Goal: Task Accomplishment & Management: Manage account settings

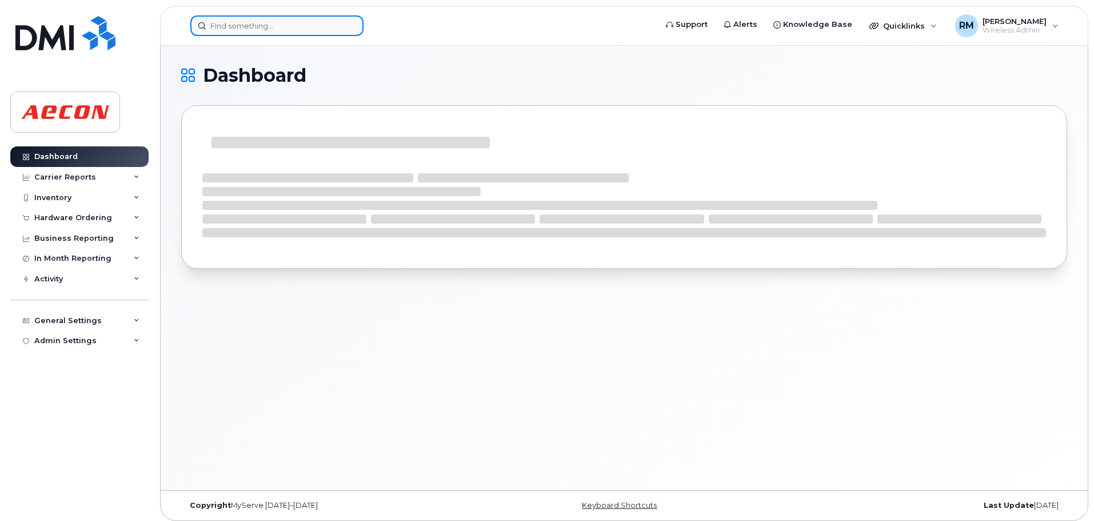
click at [235, 26] on input at bounding box center [276, 25] width 173 height 21
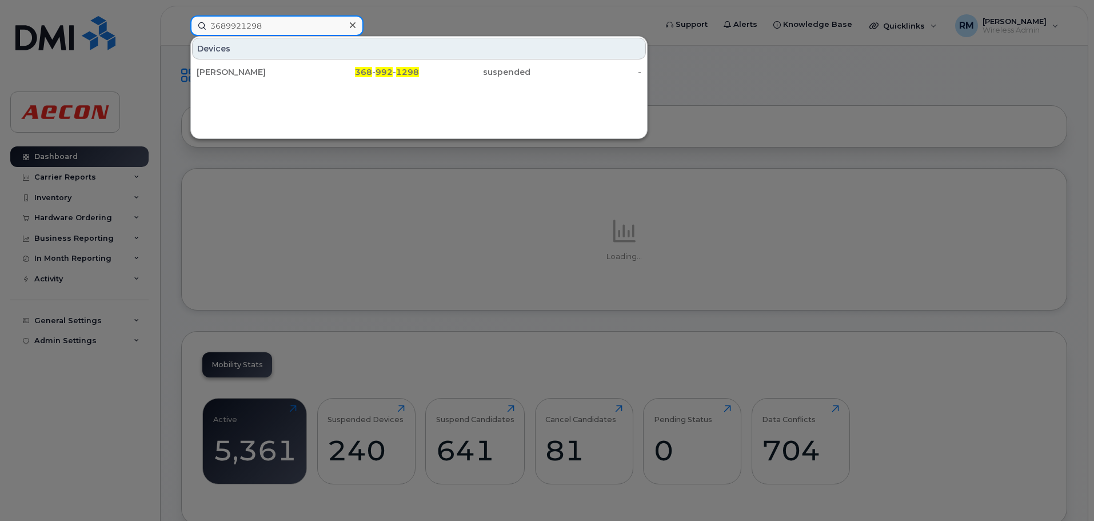
type input "3689921298"
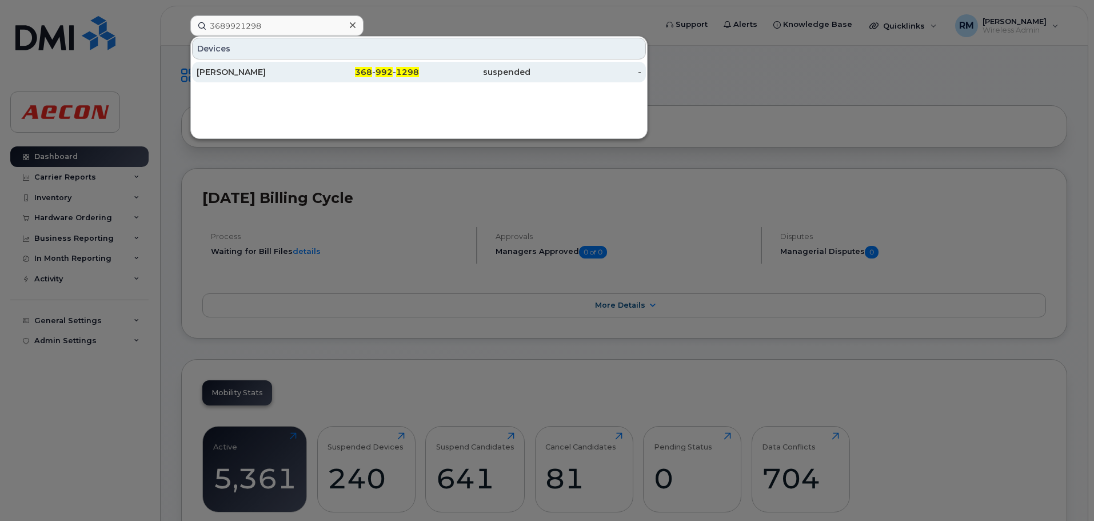
click at [395, 71] on div "368 - 992 - 1298" at bounding box center [363, 71] width 111 height 11
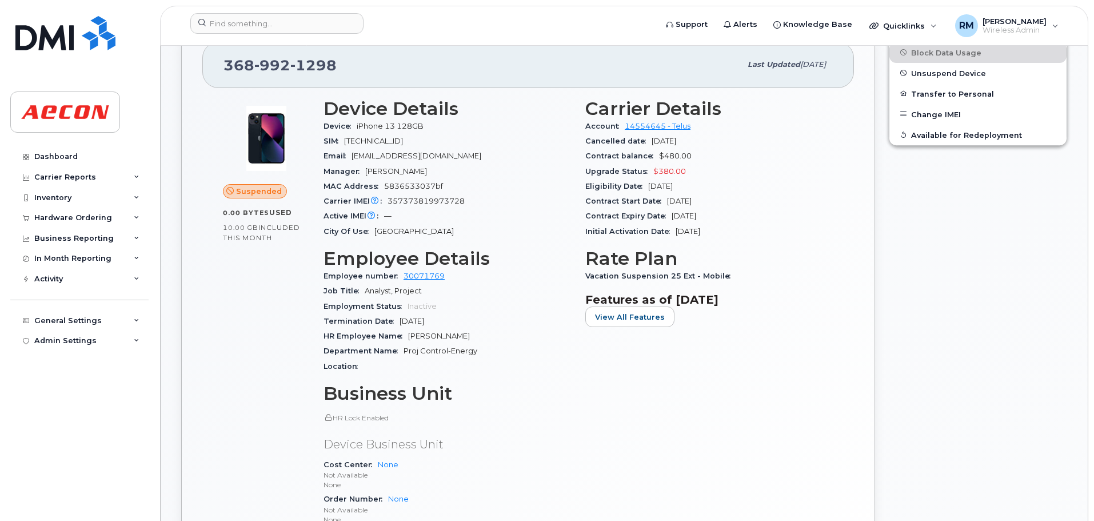
scroll to position [229, 0]
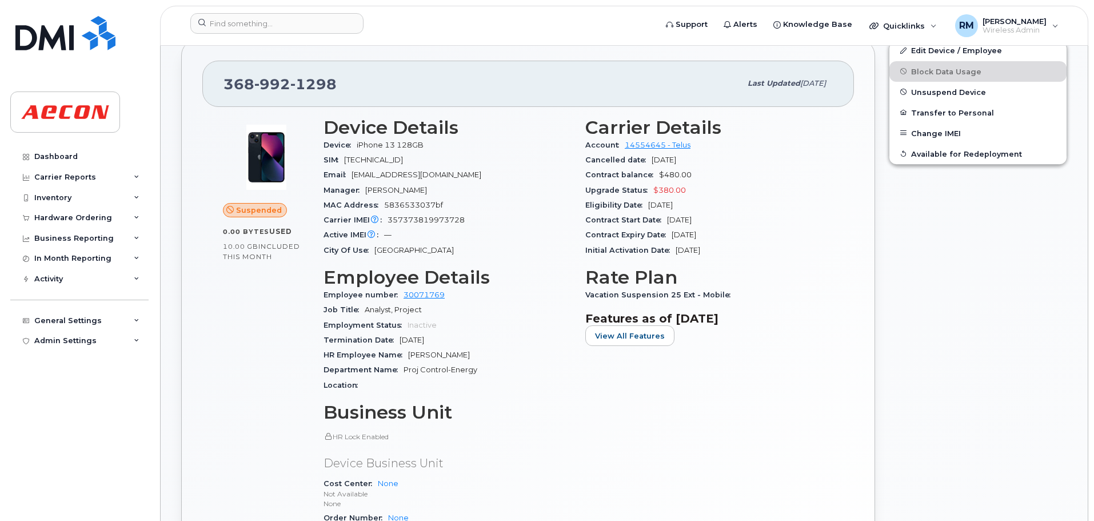
click at [535, 349] on div "HR Employee Name Tom Antonius Wilhelmus van den Broek" at bounding box center [447, 354] width 248 height 15
drag, startPoint x: 554, startPoint y: 351, endPoint x: 407, endPoint y: 357, distance: 147.5
click at [407, 357] on div "HR Employee Name Tom Antonius Wilhelmus van den Broek" at bounding box center [447, 354] width 248 height 15
copy span "Tom Antonius Wilhelmus van den Broek"
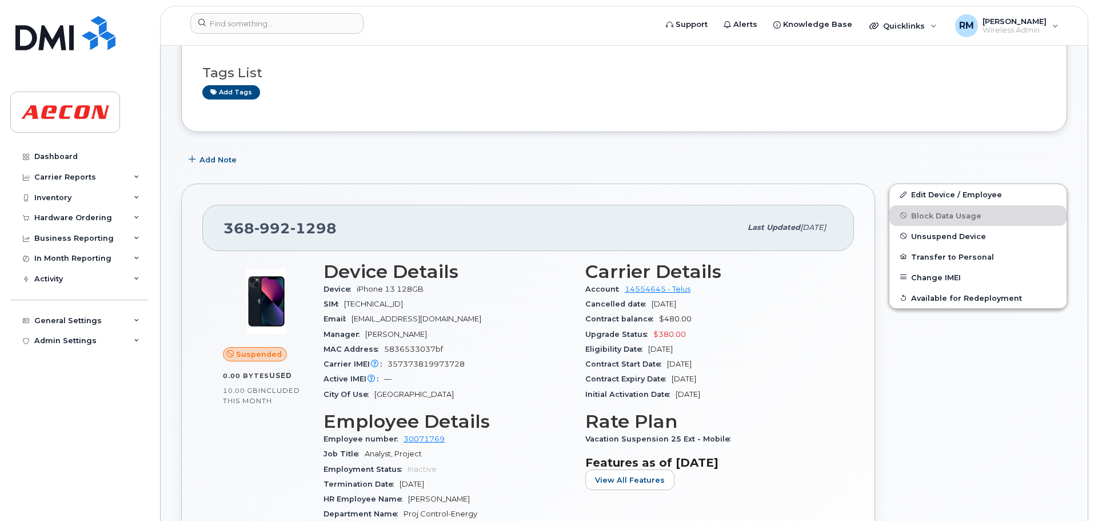
scroll to position [0, 0]
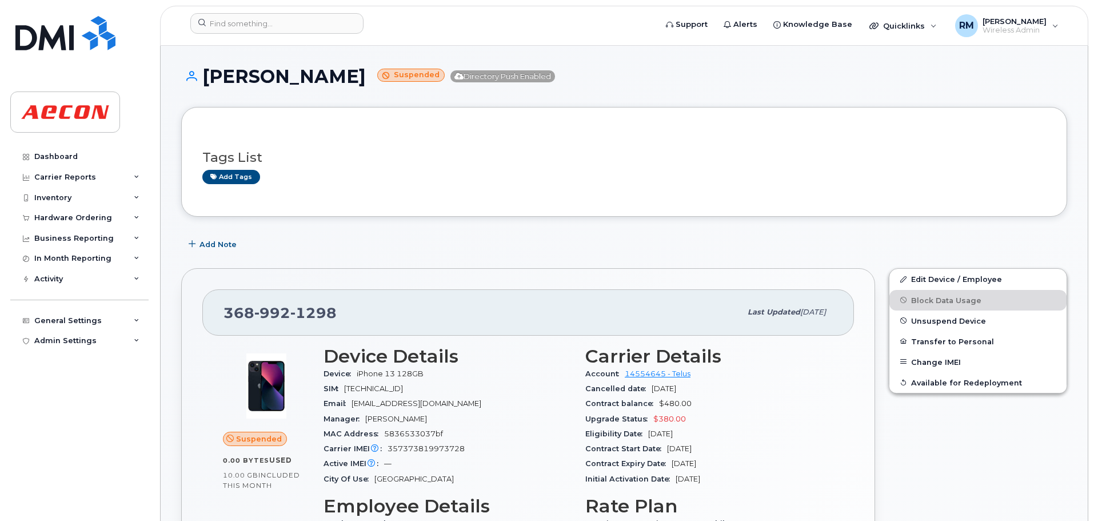
drag, startPoint x: 390, startPoint y: 77, endPoint x: 204, endPoint y: 77, distance: 185.7
click at [204, 77] on h1 "Tom Van Den Broek Suspended Directory Push Enabled" at bounding box center [624, 76] width 886 height 20
copy h1 "Tom Van Den Broek"
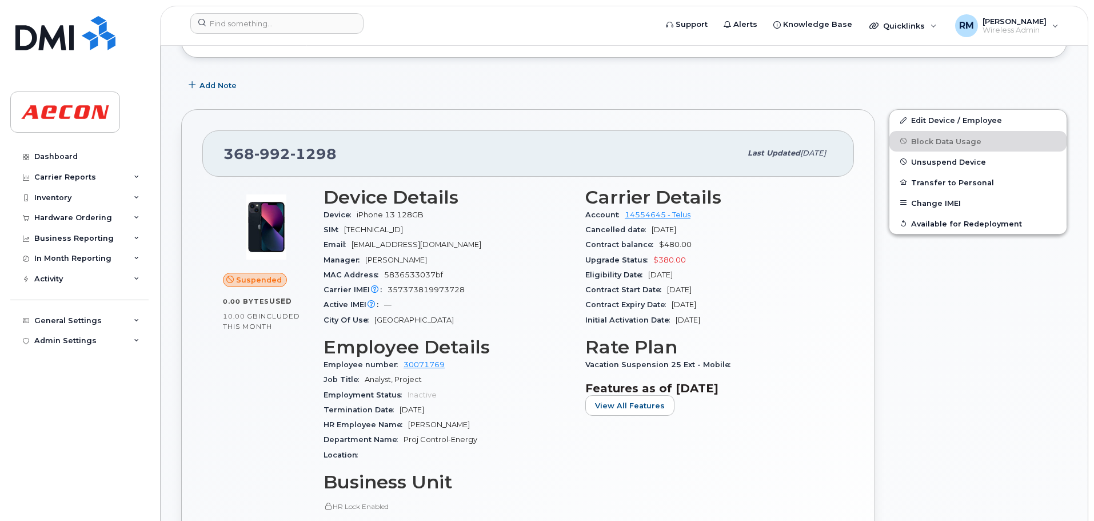
scroll to position [171, 0]
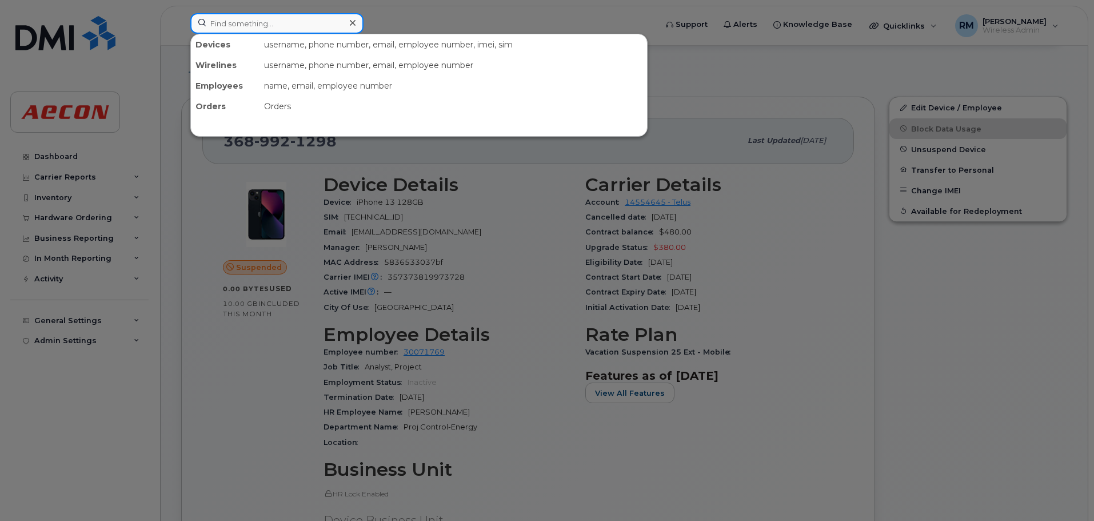
click at [233, 26] on input at bounding box center [276, 23] width 173 height 21
click at [238, 19] on input at bounding box center [276, 23] width 173 height 21
click at [248, 17] on input at bounding box center [276, 23] width 173 height 21
type input "2896752581"
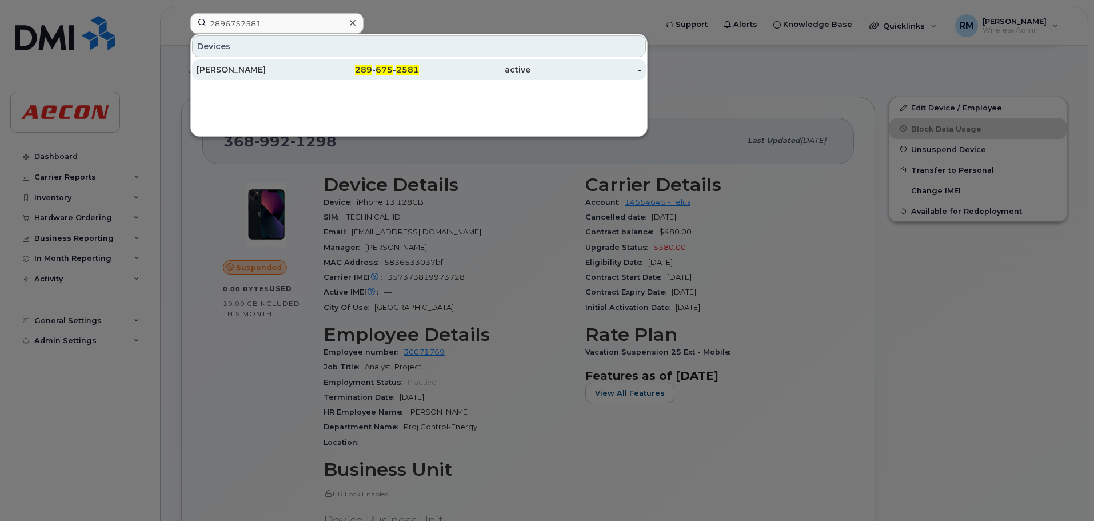
click at [378, 71] on span "675" at bounding box center [383, 70] width 17 height 10
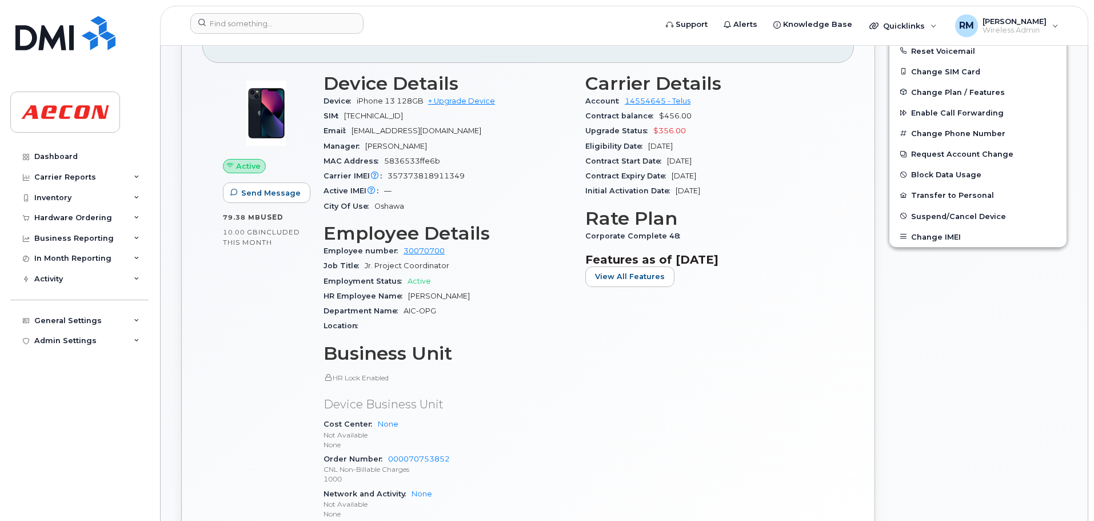
scroll to position [114, 0]
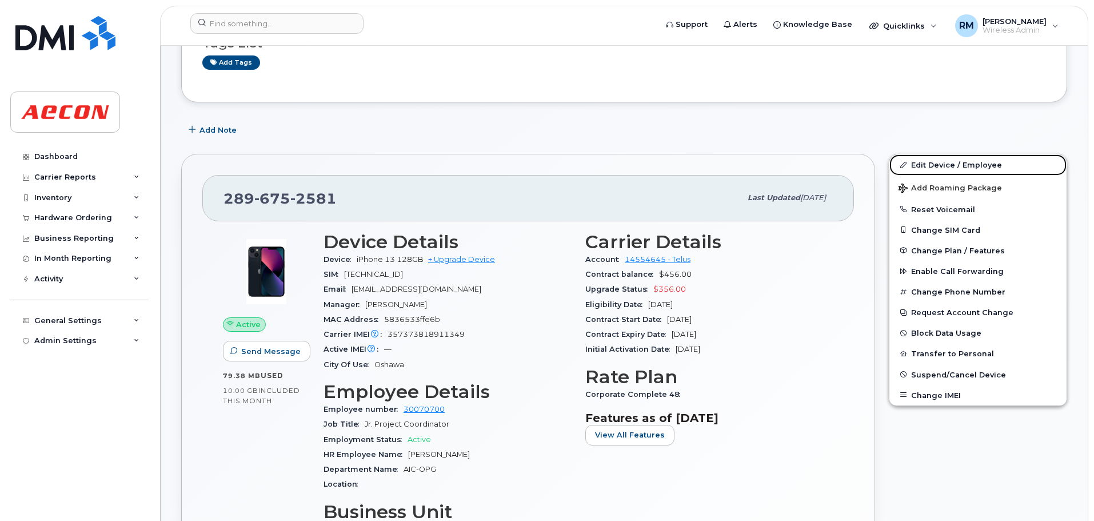
drag, startPoint x: 955, startPoint y: 161, endPoint x: 497, endPoint y: 205, distance: 460.4
click at [954, 162] on link "Edit Device / Employee" at bounding box center [977, 164] width 177 height 21
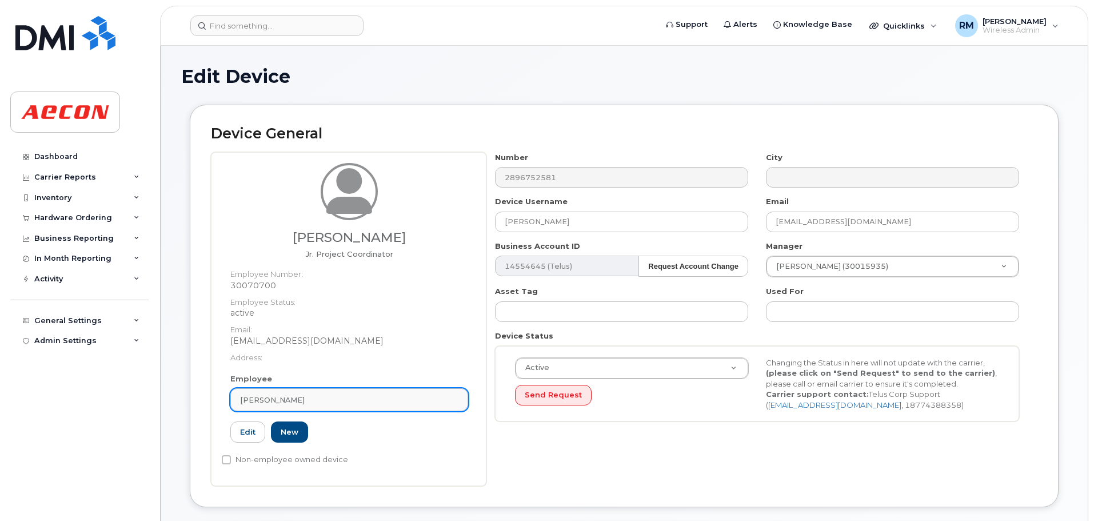
click at [300, 398] on div "Joshua Myers" at bounding box center [349, 399] width 218 height 11
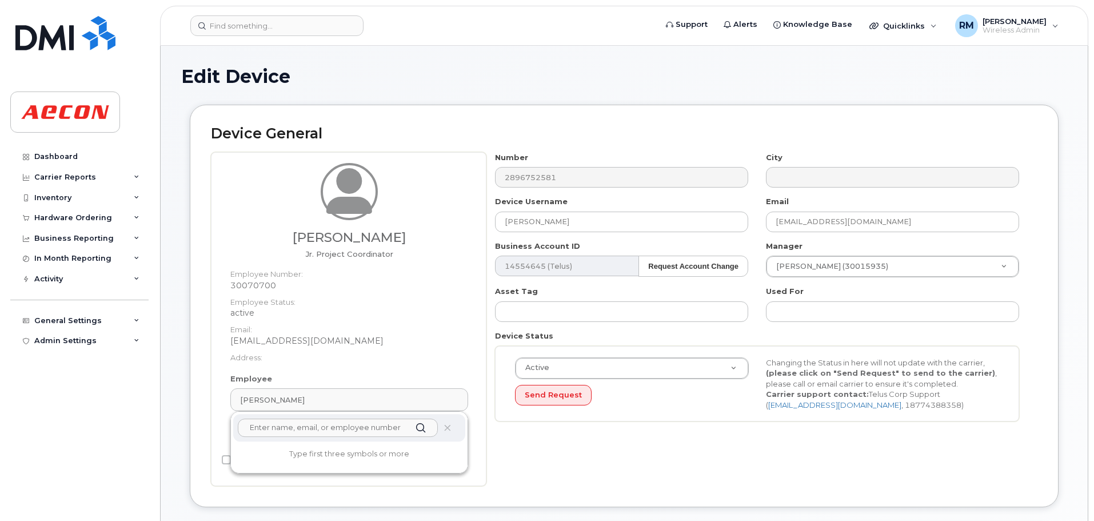
click at [295, 426] on input "text" at bounding box center [338, 427] width 200 height 18
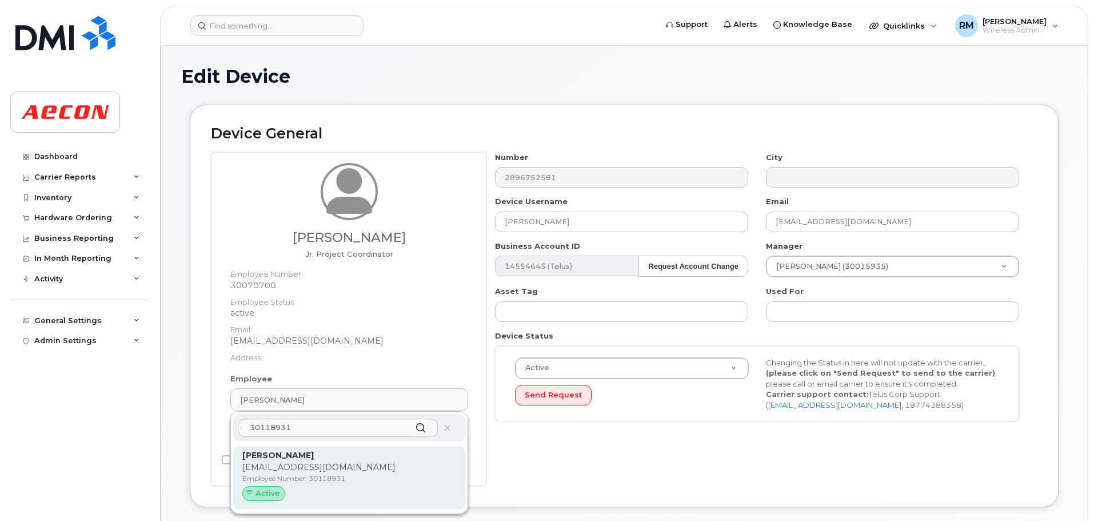
type input "30118931"
click at [322, 460] on p "Tanya Yurko" at bounding box center [349, 455] width 214 height 12
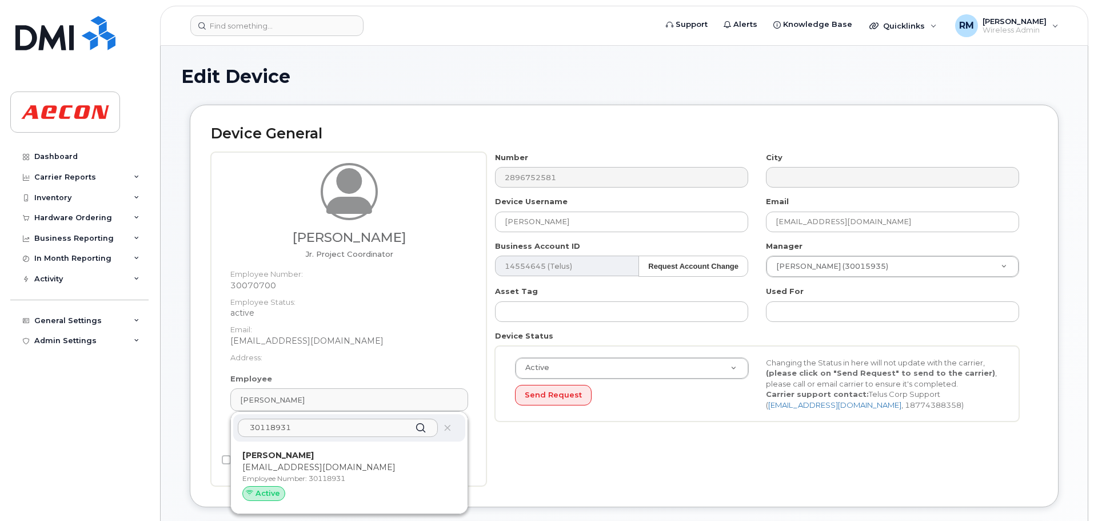
type input "Tanya Yurko"
type input "tyurko@aecon.com"
type input "30118931"
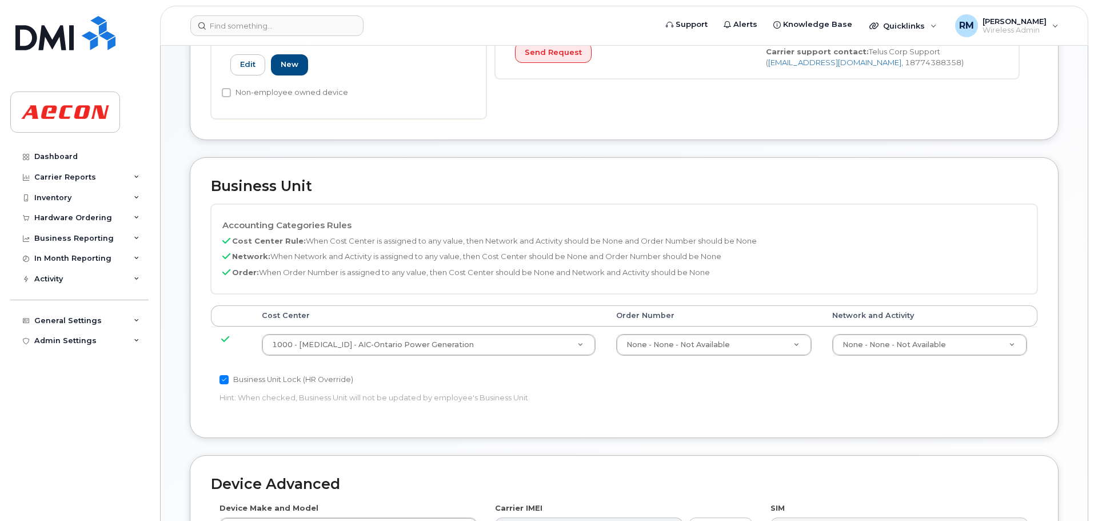
scroll to position [343, 0]
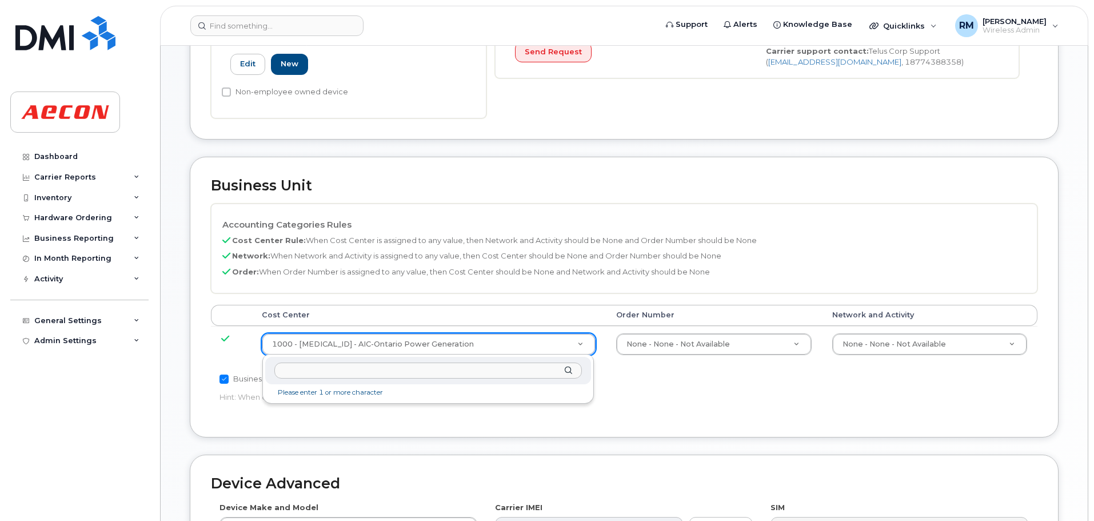
click at [349, 373] on input "text" at bounding box center [428, 370] width 308 height 17
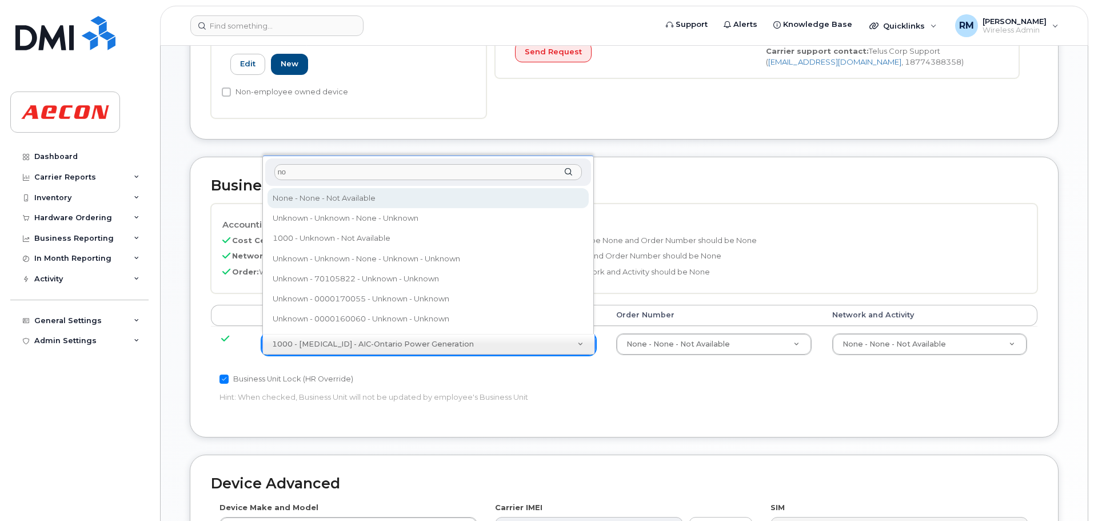
type input "no"
type input "289660"
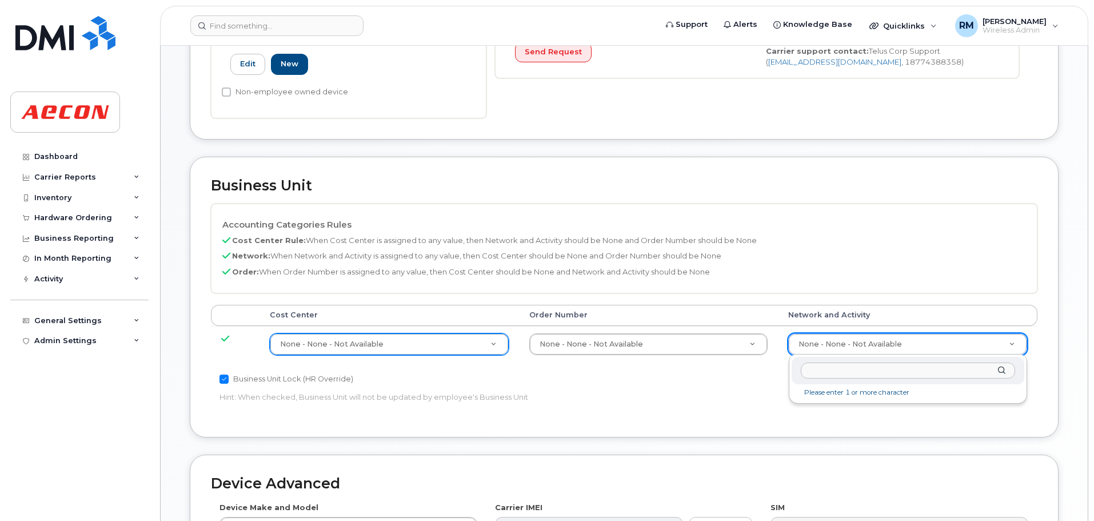
click at [829, 369] on input "text" at bounding box center [908, 370] width 214 height 17
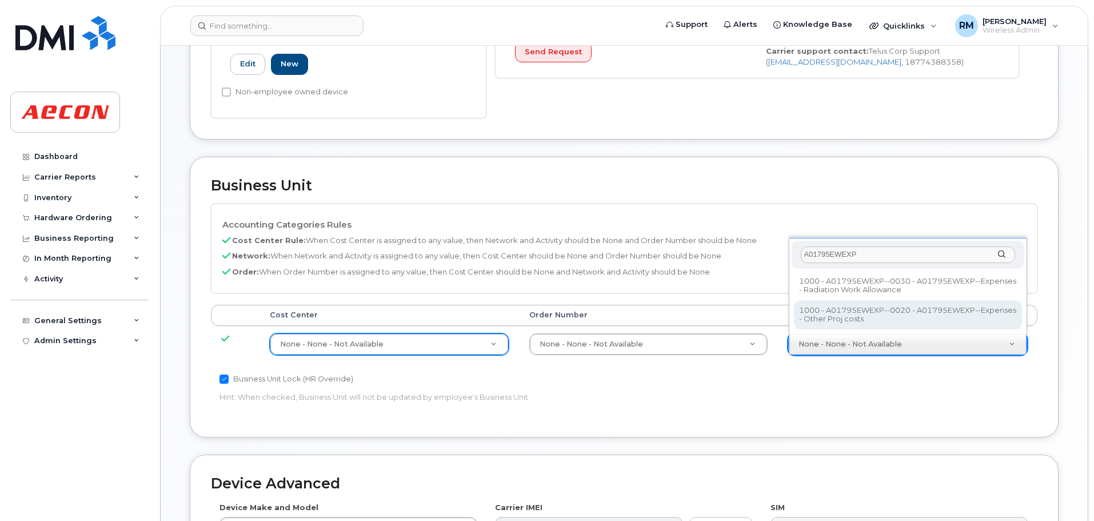
type input "A01795EWEXP"
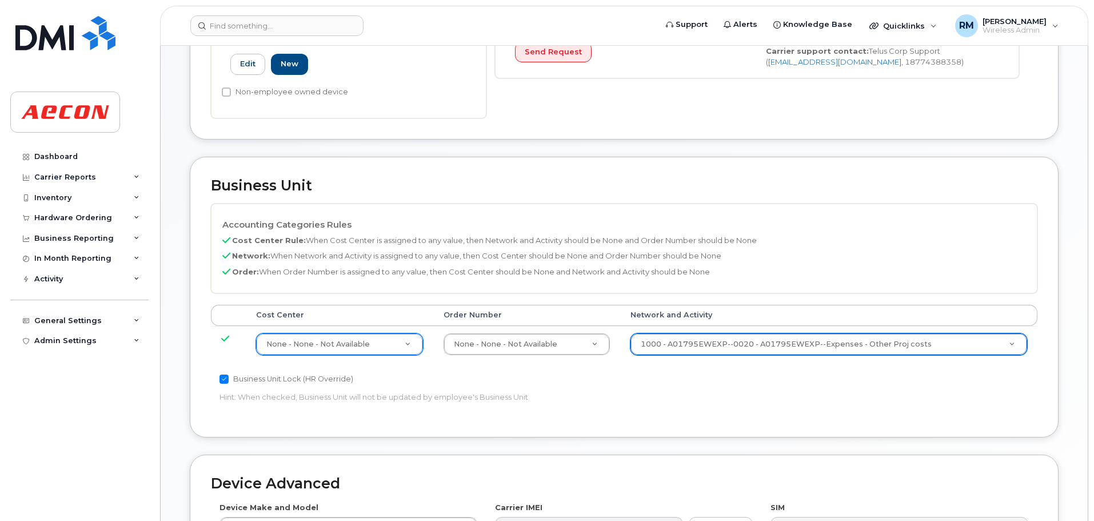
type input "25049408"
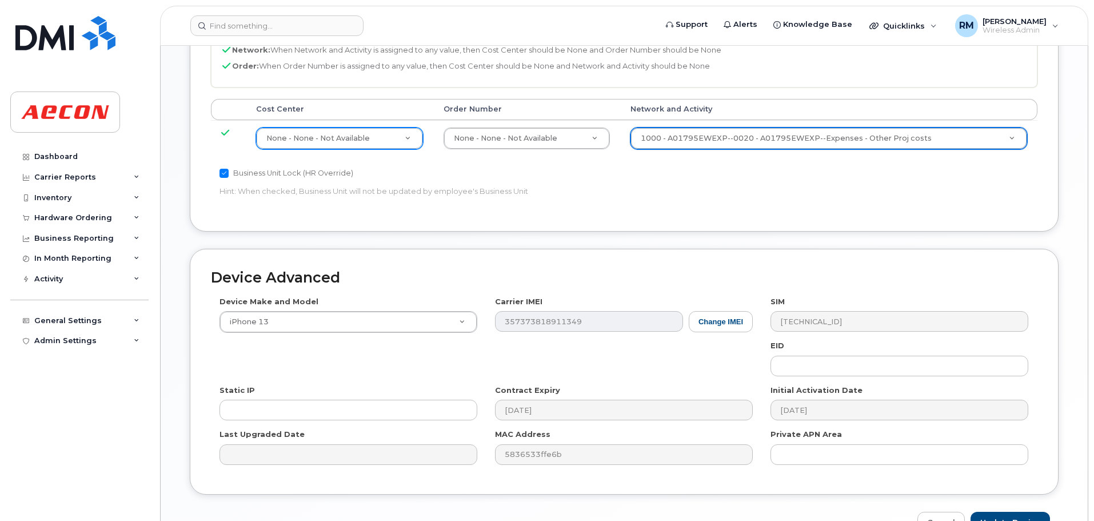
scroll to position [618, 0]
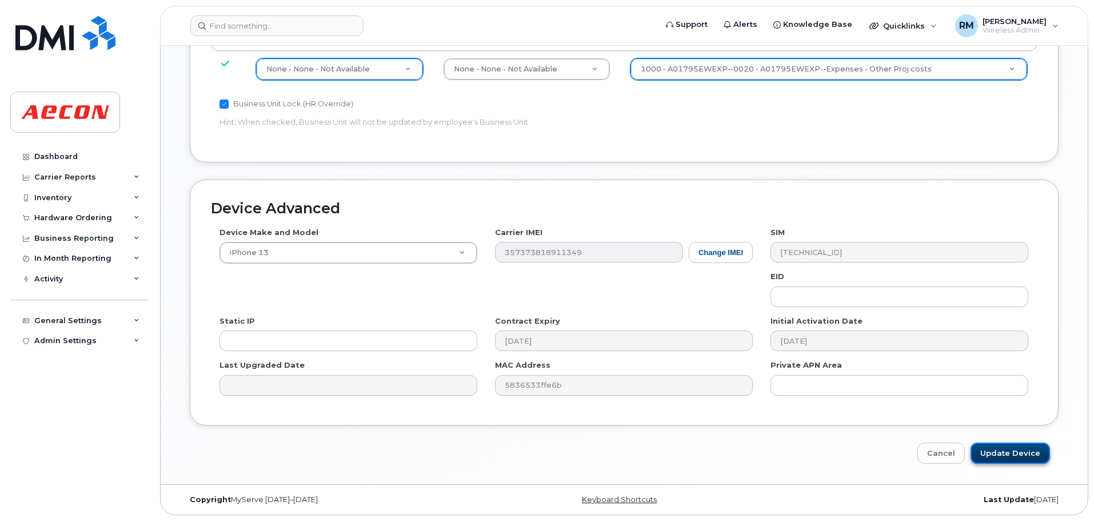
click at [990, 455] on input "Update Device" at bounding box center [1009, 452] width 79 height 21
type input "Saving..."
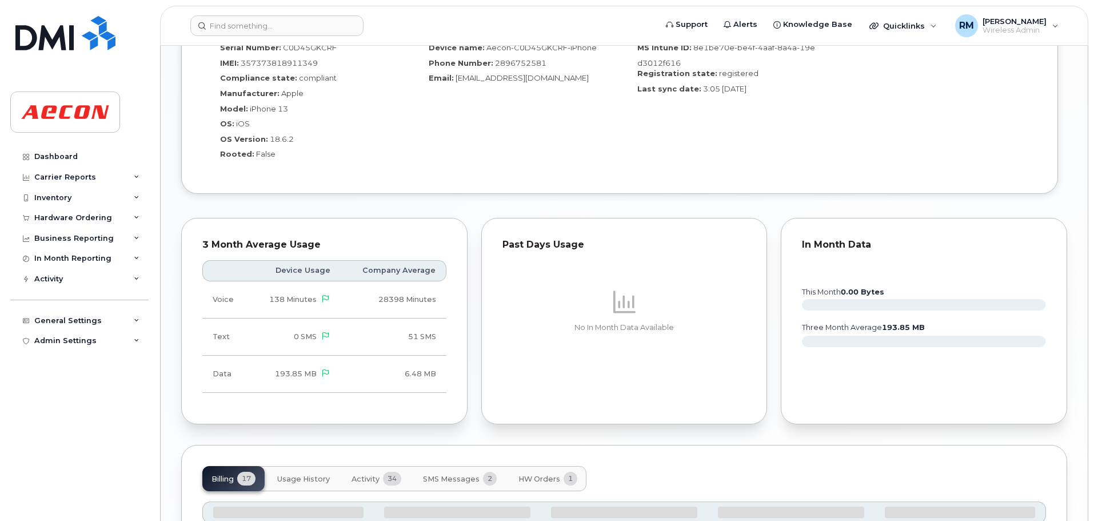
scroll to position [1124, 0]
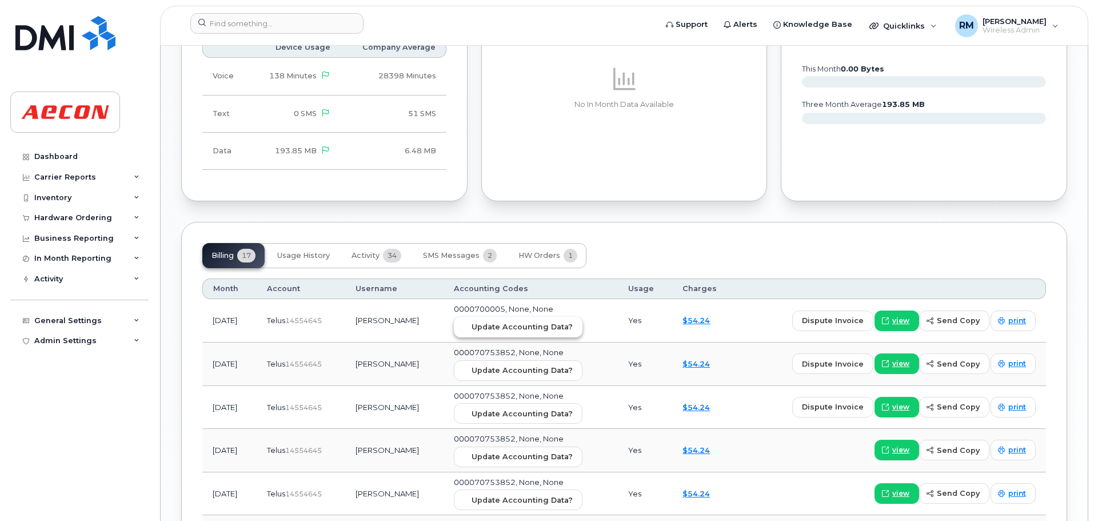
click at [499, 327] on span "Update Accounting Data?" at bounding box center [521, 326] width 101 height 11
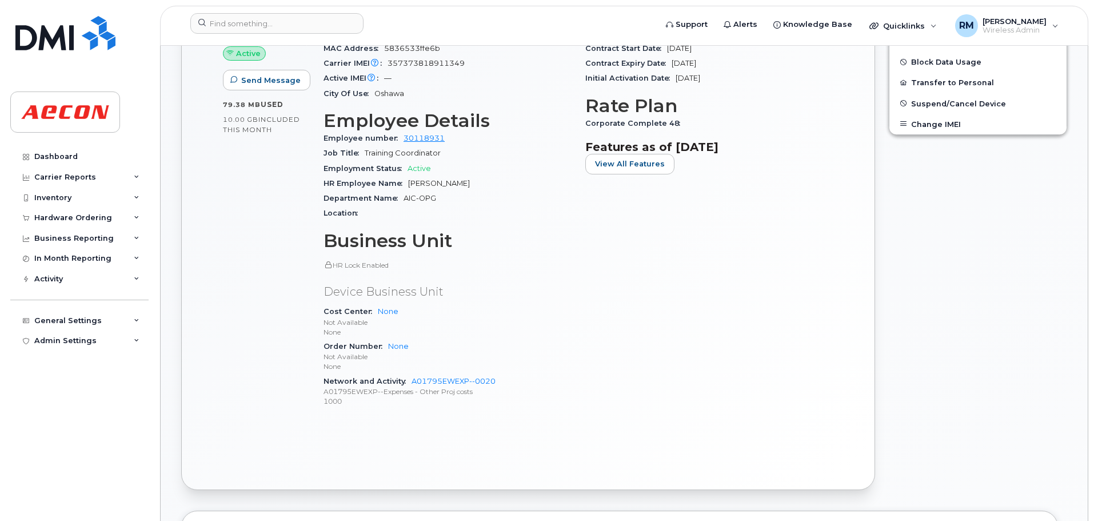
scroll to position [267, 0]
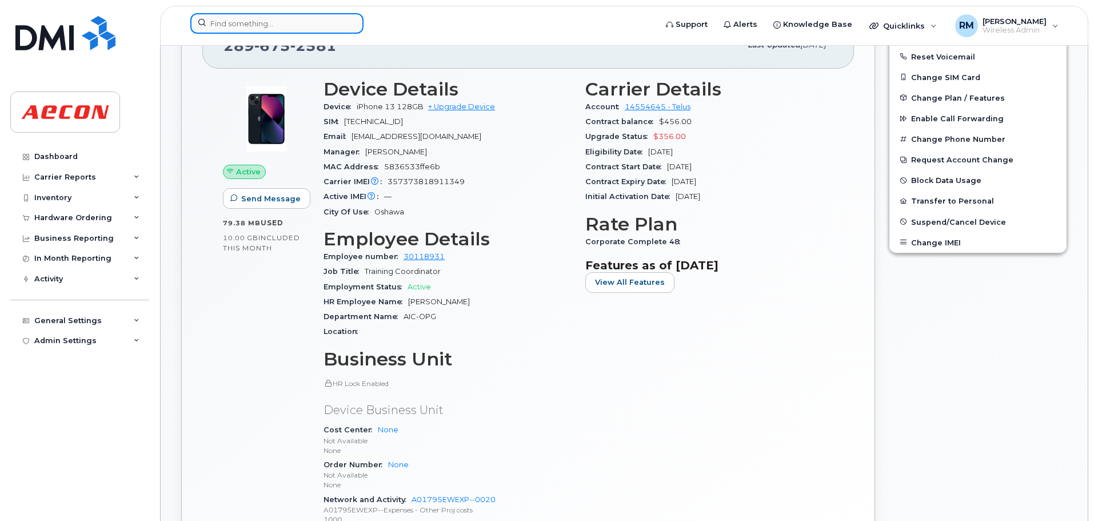
click at [230, 25] on input at bounding box center [276, 23] width 173 height 21
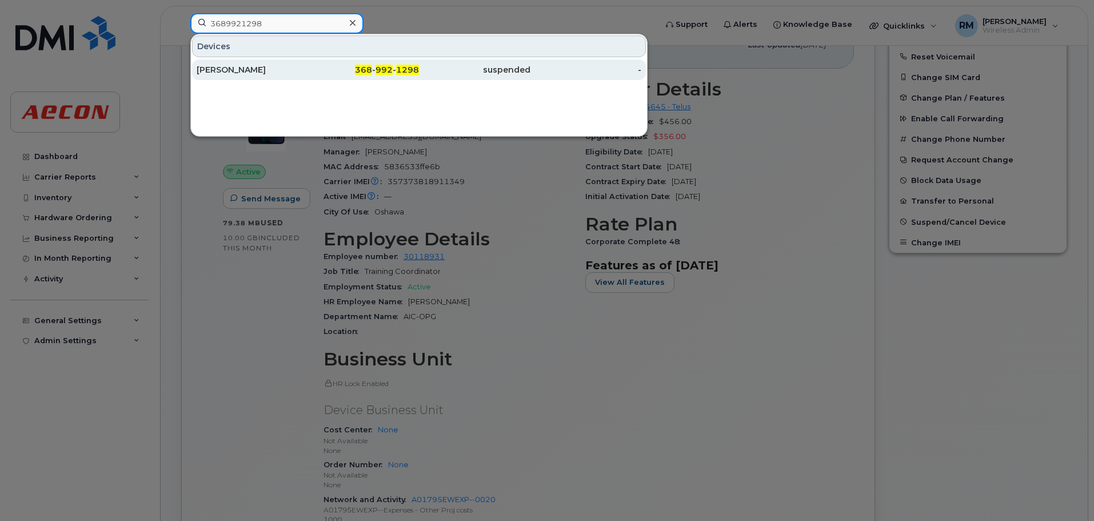
type input "3689921298"
click at [378, 71] on span "992" at bounding box center [383, 70] width 17 height 10
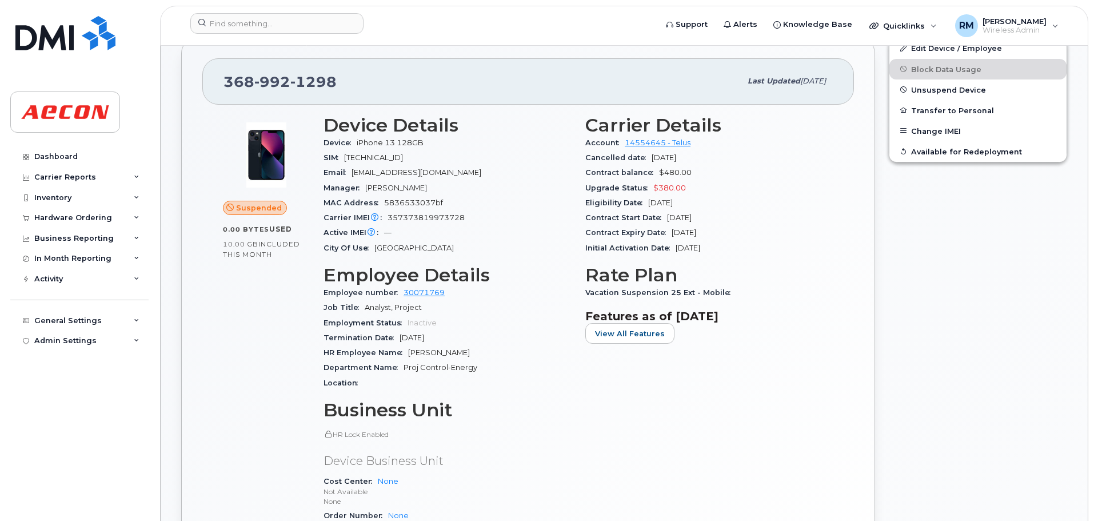
scroll to position [229, 0]
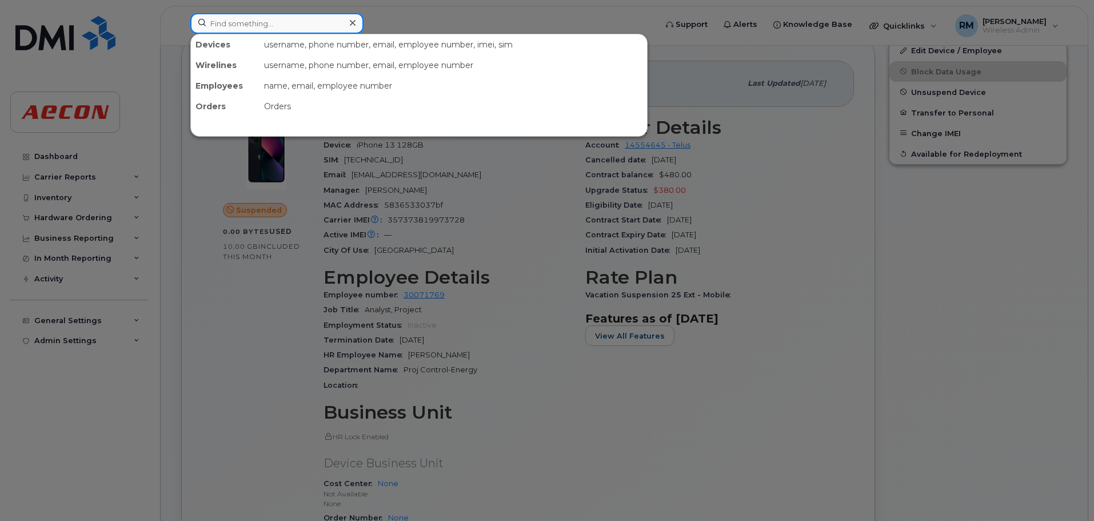
click at [225, 25] on input at bounding box center [276, 23] width 173 height 21
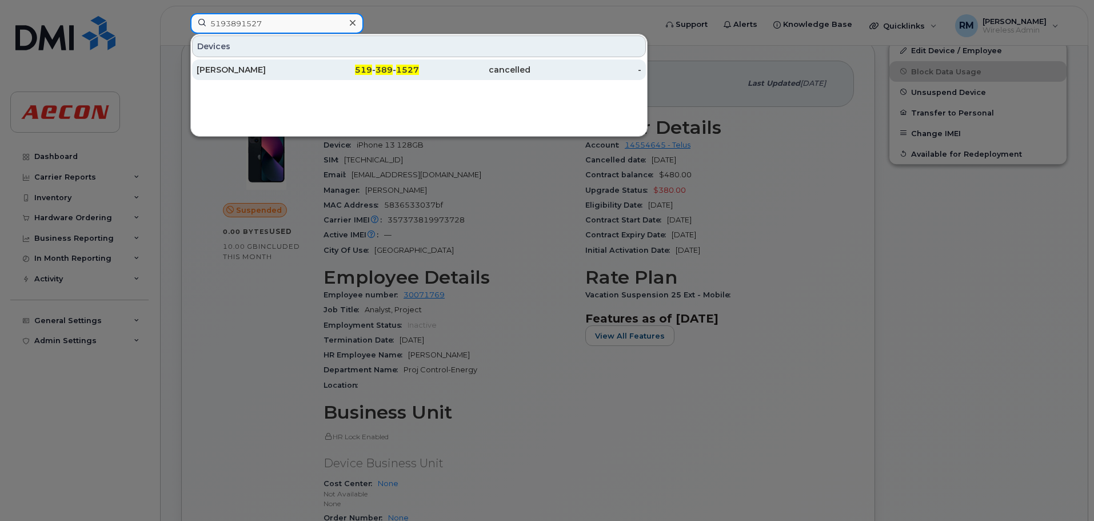
type input "5193891527"
click at [236, 66] on div "[PERSON_NAME]" at bounding box center [252, 69] width 111 height 11
